Goal: Transaction & Acquisition: Purchase product/service

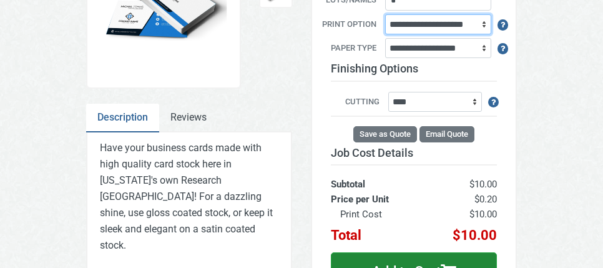
scroll to position [165, 0]
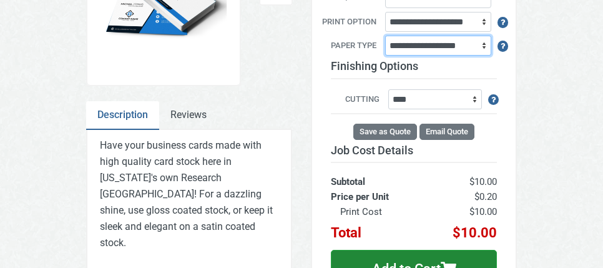
select select "**"
click option "**********" at bounding box center [0, 0] width 0 height 0
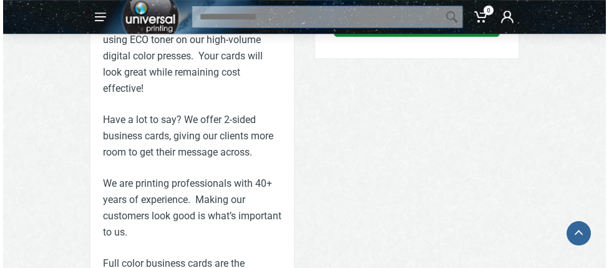
scroll to position [406, 0]
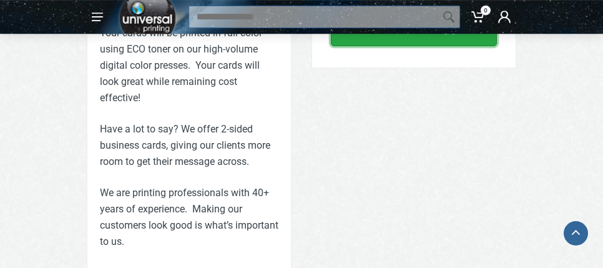
click at [401, 46] on button "Add to Cart" at bounding box center [414, 27] width 166 height 37
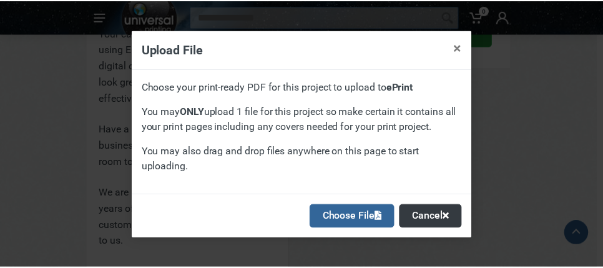
scroll to position [69, 0]
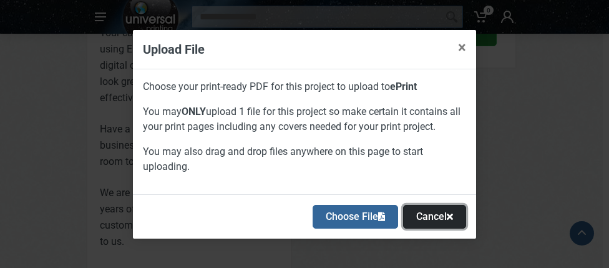
click at [412, 212] on button "Cancel" at bounding box center [434, 217] width 63 height 24
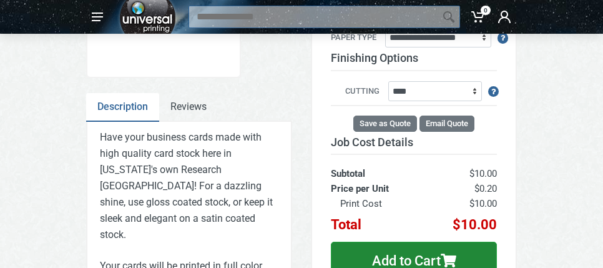
scroll to position [0, 0]
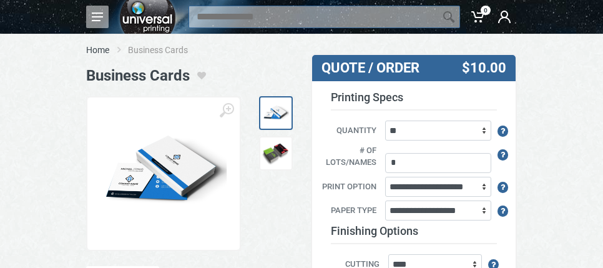
click at [99, 22] on button at bounding box center [97, 17] width 22 height 22
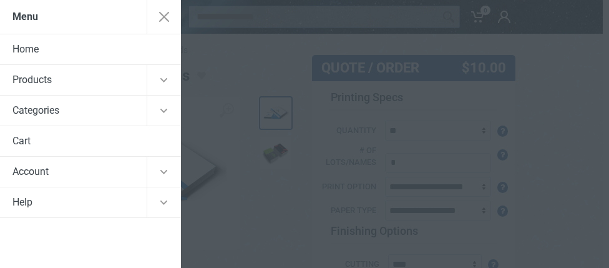
click at [543, 125] on div at bounding box center [304, 134] width 609 height 268
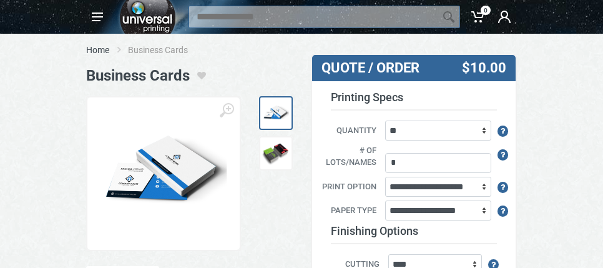
click at [163, 205] on img at bounding box center [163, 172] width 127 height 105
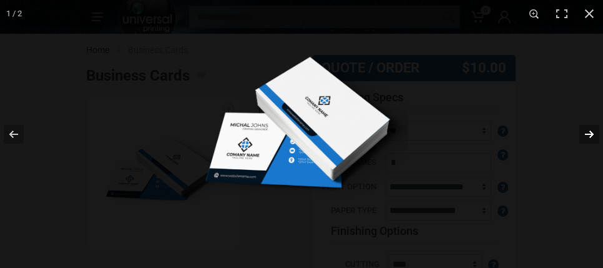
click at [585, 135] on button at bounding box center [581, 134] width 44 height 62
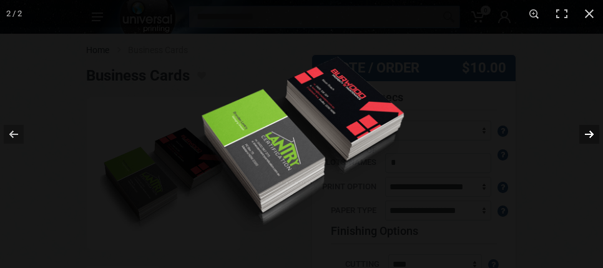
click at [585, 135] on button at bounding box center [581, 134] width 44 height 62
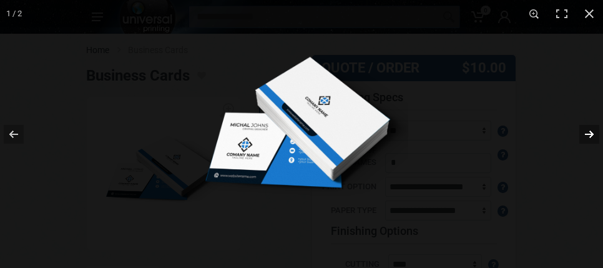
click at [585, 135] on button at bounding box center [581, 134] width 44 height 62
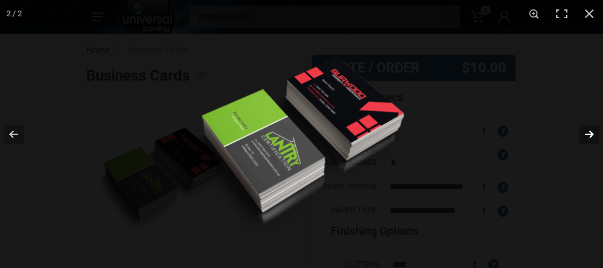
click at [585, 135] on button at bounding box center [581, 134] width 44 height 62
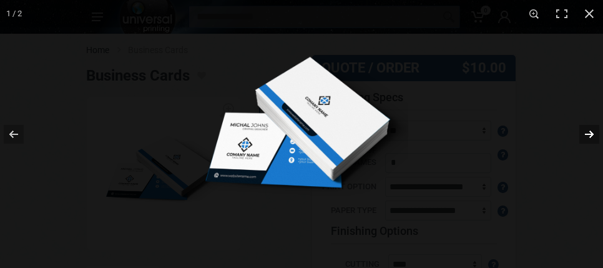
click at [585, 135] on button at bounding box center [581, 134] width 44 height 62
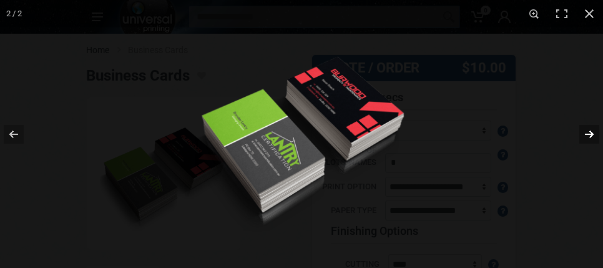
click at [585, 135] on button at bounding box center [581, 134] width 44 height 62
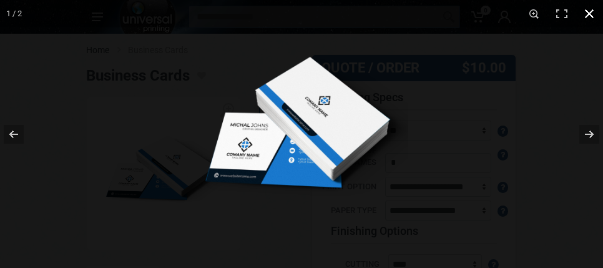
click at [592, 17] on button at bounding box center [588, 13] width 27 height 27
